Goal: Task Accomplishment & Management: Manage account settings

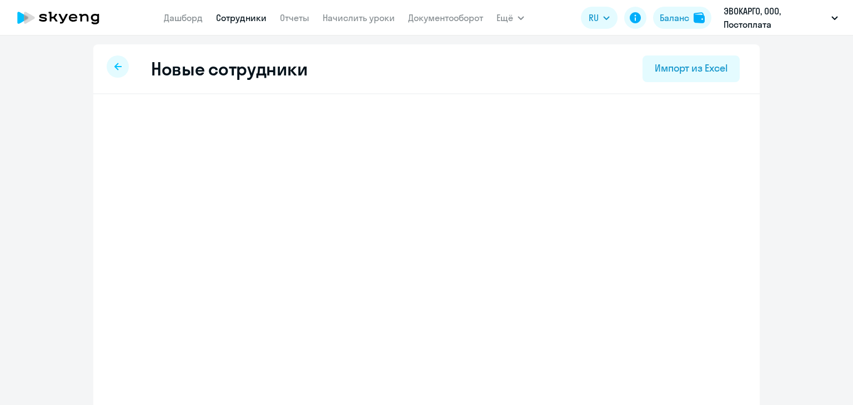
select select "english_adult_not_native_speaker"
select select "3"
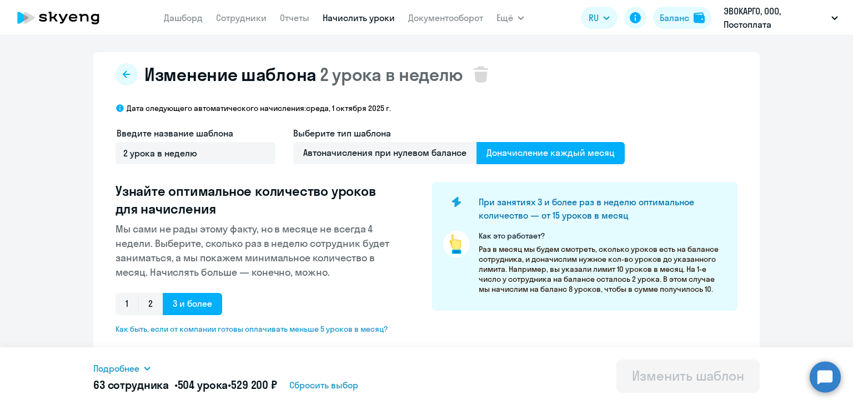
select select "10"
click at [181, 15] on link "Дашборд" at bounding box center [183, 17] width 39 height 11
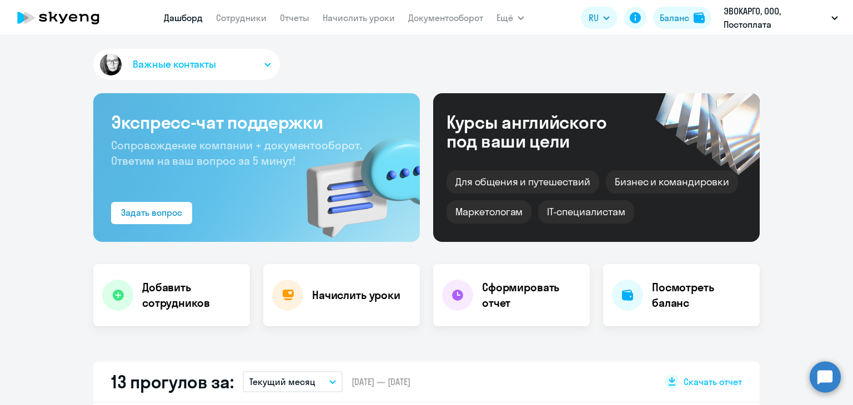
select select "30"
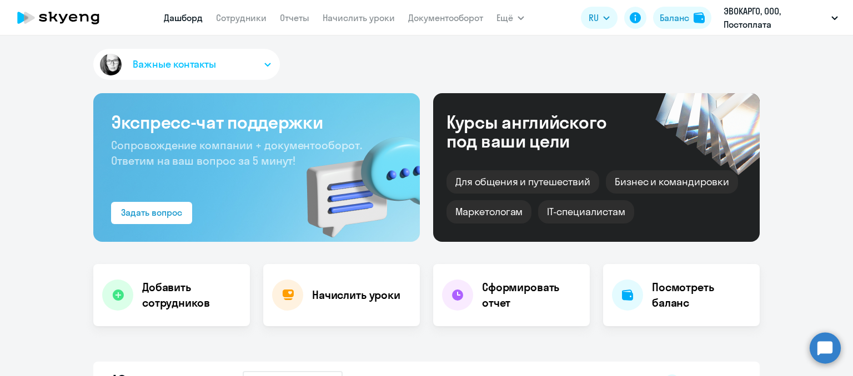
click at [177, 17] on link "Дашборд" at bounding box center [183, 17] width 39 height 11
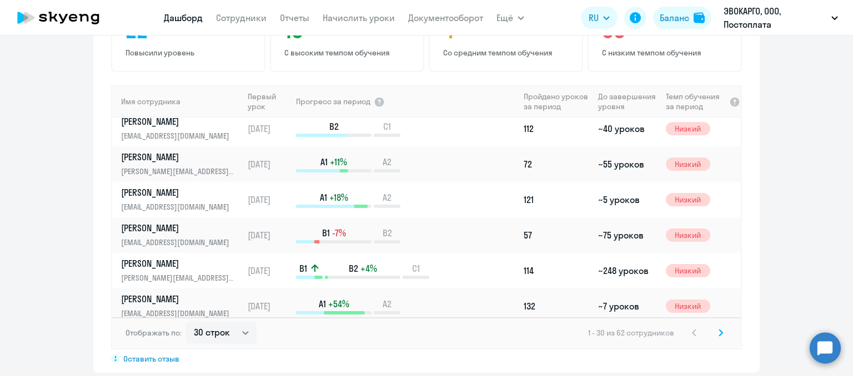
scroll to position [866, 0]
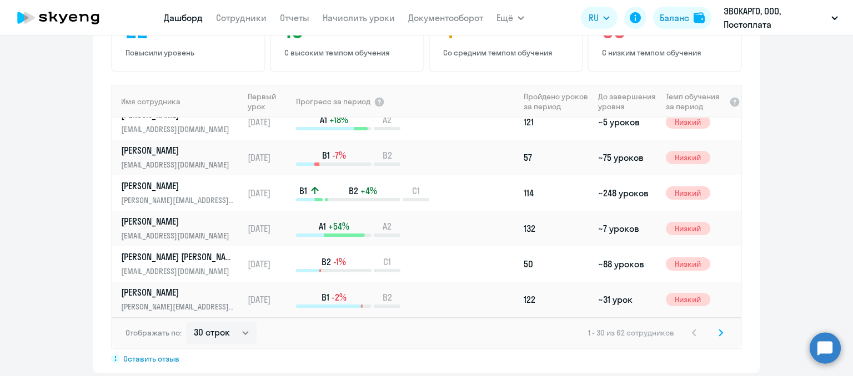
click at [240, 23] on app-menu-item-link "Сотрудники" at bounding box center [241, 18] width 51 height 14
click at [239, 19] on link "Сотрудники" at bounding box center [241, 17] width 51 height 11
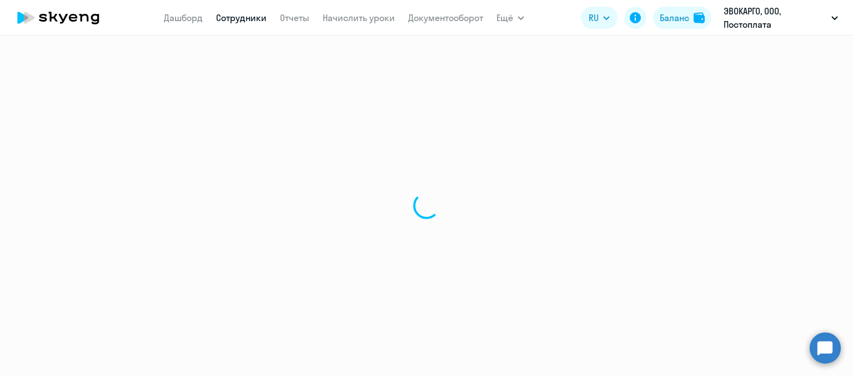
select select "30"
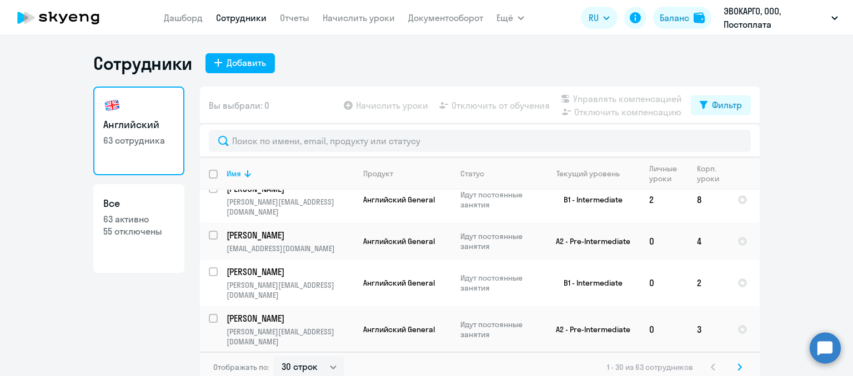
scroll to position [944, 0]
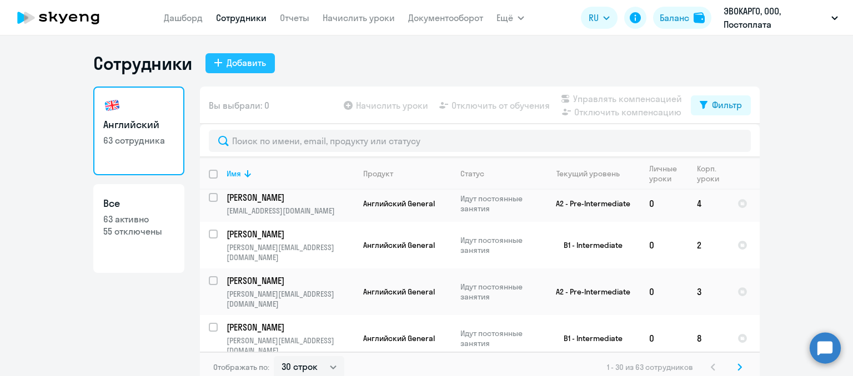
click at [238, 58] on div "Добавить" at bounding box center [246, 62] width 39 height 13
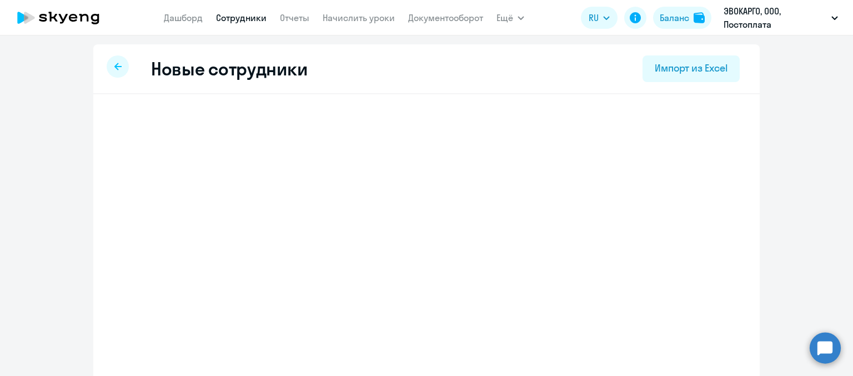
select select "english_adult_not_native_speaker"
select select "3"
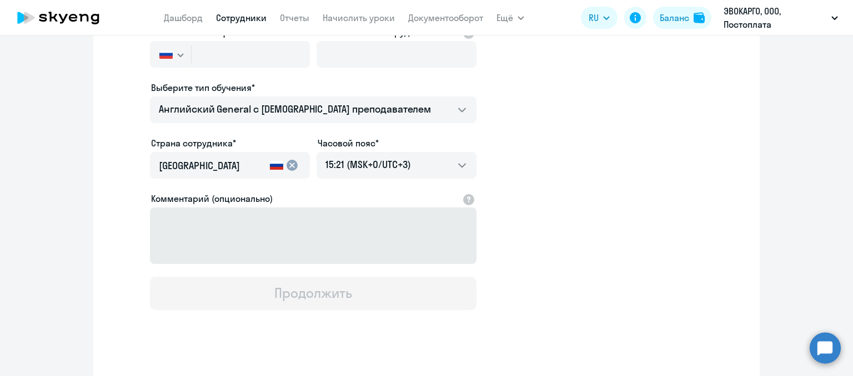
scroll to position [204, 0]
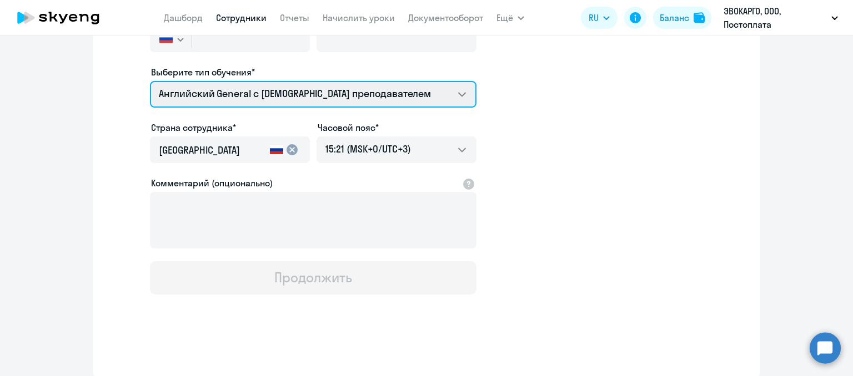
click at [236, 93] on select "Премиум уроки по китайскому языку для взрослых Английский General с англоговоря…" at bounding box center [313, 94] width 327 height 27
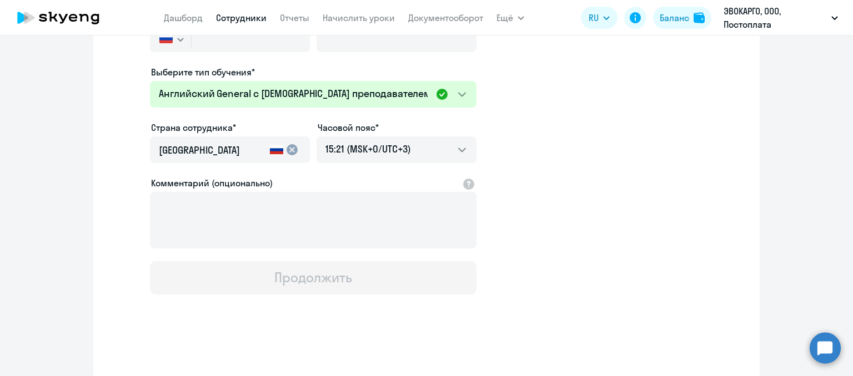
click at [113, 100] on app-new-student-form "Имя и отчество* Добавить себя как ученика Фамилия* Мобильный телефон* +34343 Ро…" at bounding box center [426, 97] width 631 height 396
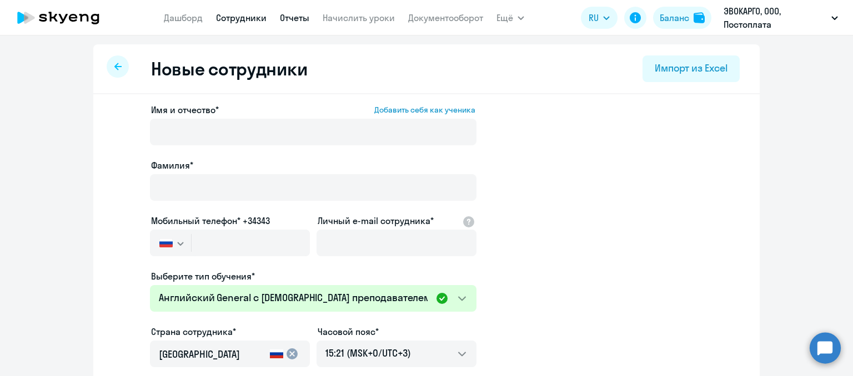
click at [292, 13] on link "Отчеты" at bounding box center [294, 17] width 29 height 11
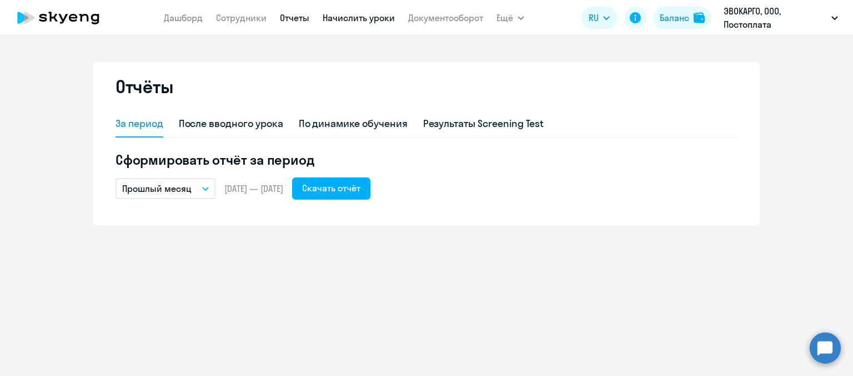
click at [376, 18] on link "Начислить уроки" at bounding box center [359, 17] width 72 height 11
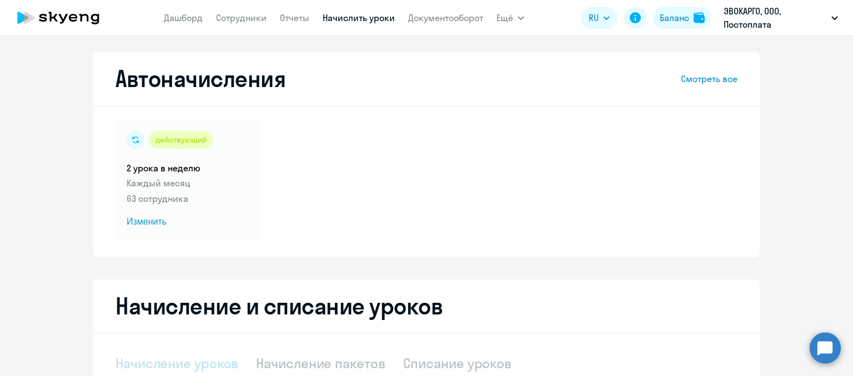
select select "10"
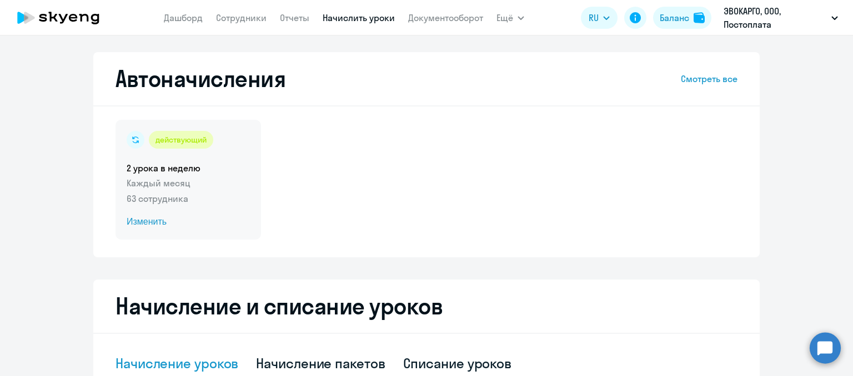
click at [153, 222] on span "Изменить" at bounding box center [188, 221] width 123 height 13
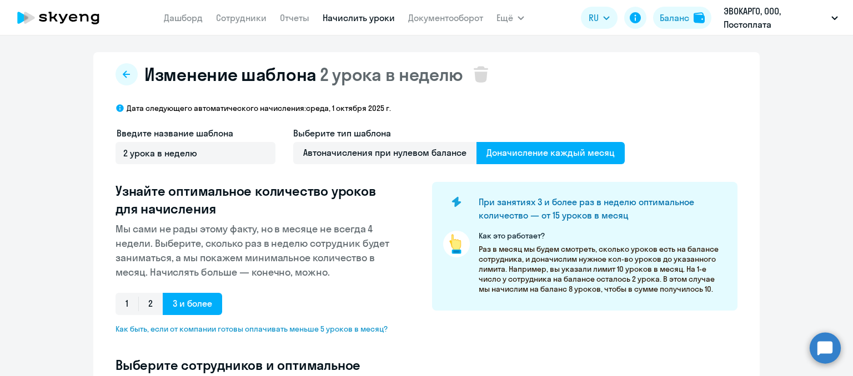
select select "10"
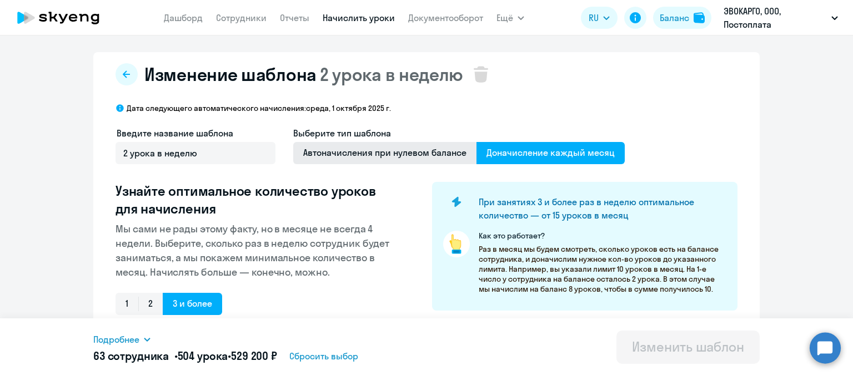
click at [398, 153] on span "Автоначисления при нулевом балансе" at bounding box center [384, 153] width 183 height 22
click at [0, 0] on input "Автоначисления при нулевом балансе" at bounding box center [0, 0] width 0 height 0
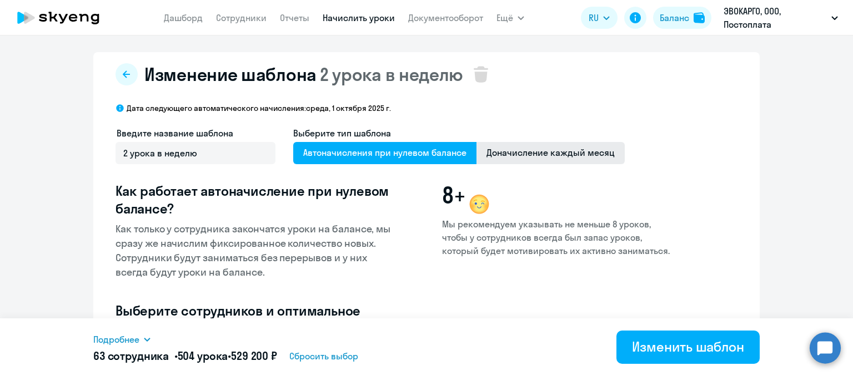
click at [533, 154] on span "Доначисление каждый месяц" at bounding box center [550, 153] width 148 height 22
click at [0, 0] on input "Доначисление каждый месяц" at bounding box center [0, 0] width 0 height 0
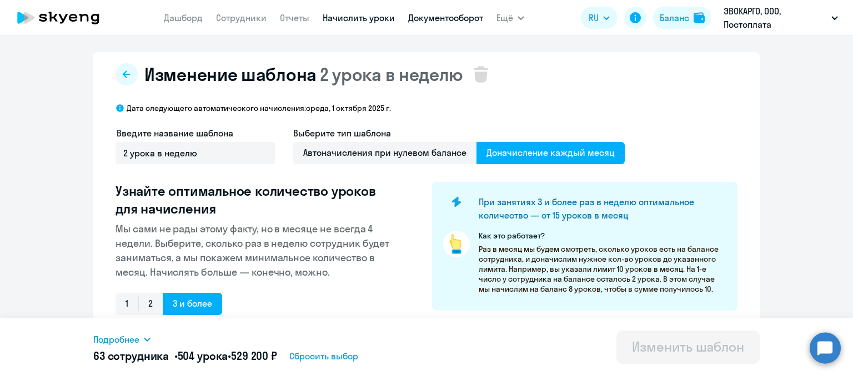
click at [415, 18] on link "Документооборот" at bounding box center [445, 17] width 75 height 11
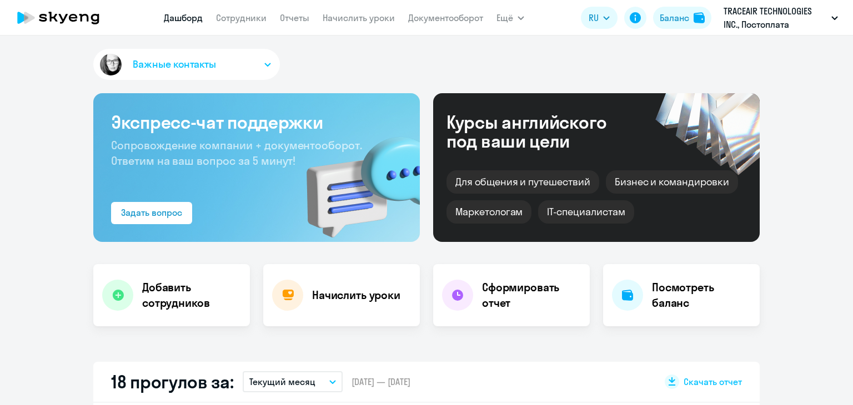
select select "30"
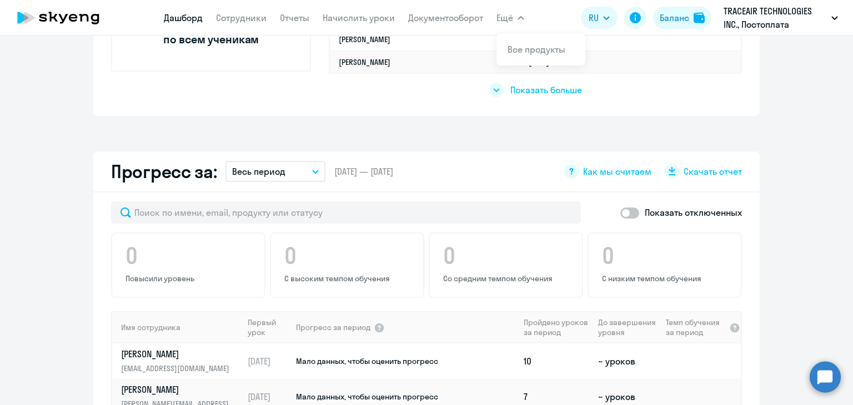
scroll to position [555, 0]
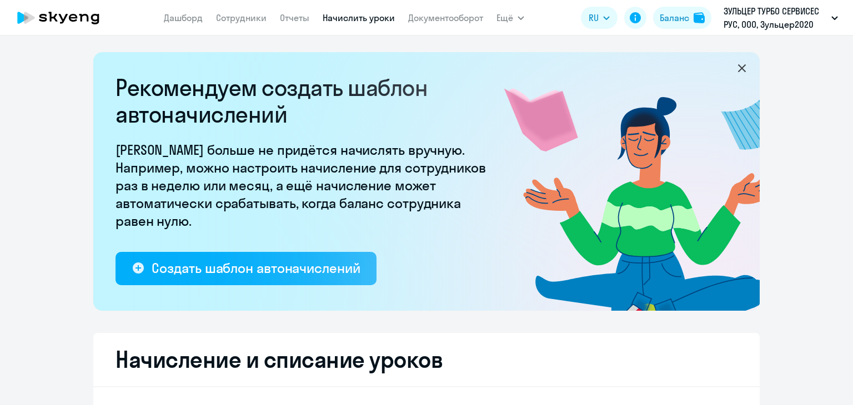
select select "10"
